Goal: Register for event/course

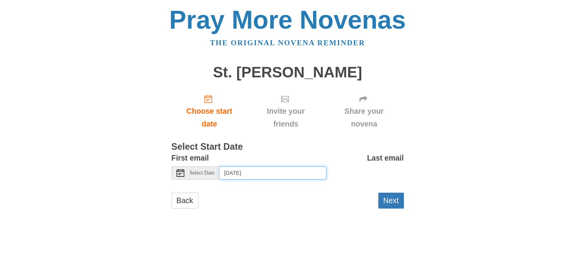
click at [228, 171] on input "Thursday, August 21st, 2025" at bounding box center [272, 172] width 107 height 13
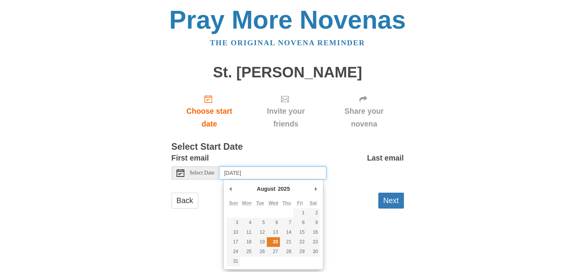
type input "Wednesday, August 20th"
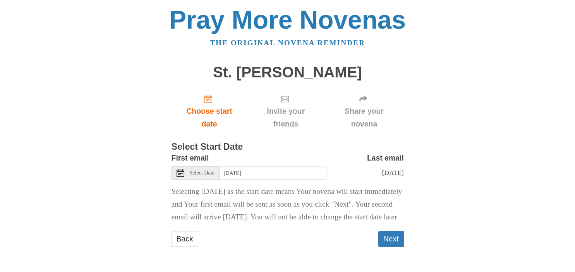
scroll to position [10, 0]
click at [387, 243] on button "Next" at bounding box center [391, 239] width 26 height 16
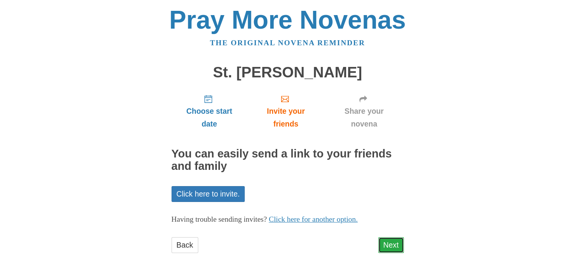
click at [390, 247] on link "Next" at bounding box center [391, 245] width 26 height 16
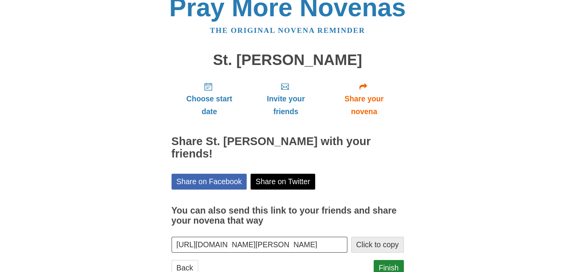
scroll to position [26, 0]
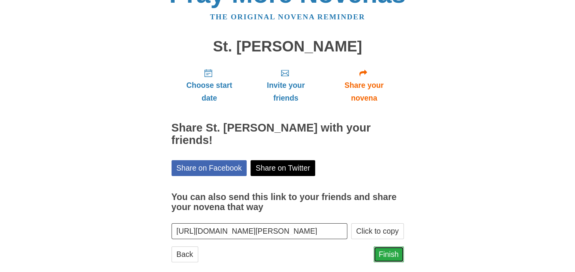
click at [389, 247] on link "Finish" at bounding box center [389, 255] width 30 height 16
